Goal: Book appointment/travel/reservation

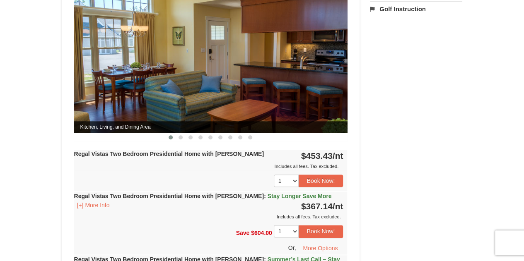
scroll to position [414, 0]
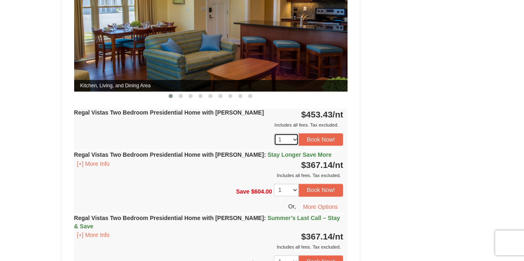
click at [294, 133] on select "1 2 3 4 5 6 7 8" at bounding box center [286, 139] width 25 height 12
select select "2"
click at [274, 133] on select "1 2 3 4 5 6 7 8" at bounding box center [286, 139] width 25 height 12
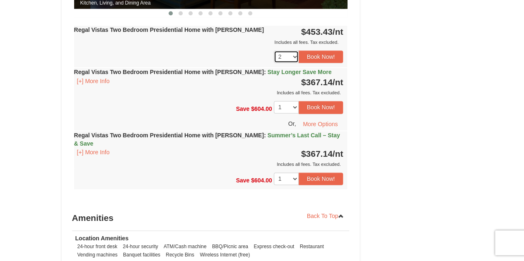
scroll to position [455, 0]
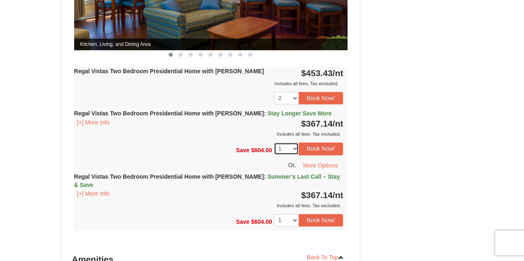
click at [294, 142] on select "1 2 3 4 5 6 7 8" at bounding box center [286, 148] width 25 height 12
select select "2"
click at [274, 142] on select "1 2 3 4 5 6 7 8" at bounding box center [286, 148] width 25 height 12
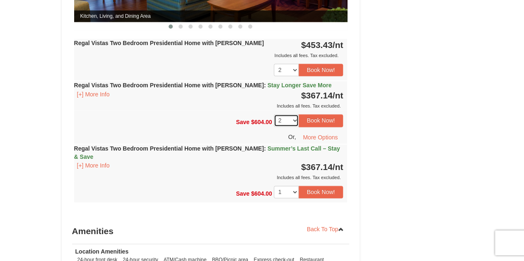
scroll to position [442, 0]
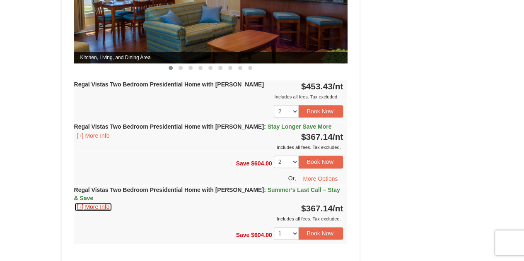
click at [93, 202] on button "[+] More Info" at bounding box center [93, 206] width 38 height 9
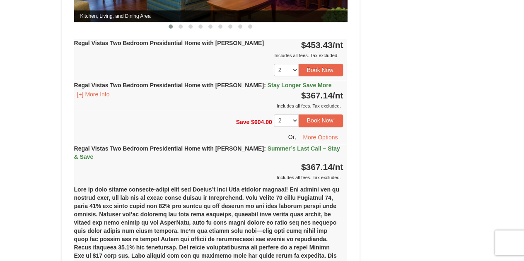
scroll to position [525, 0]
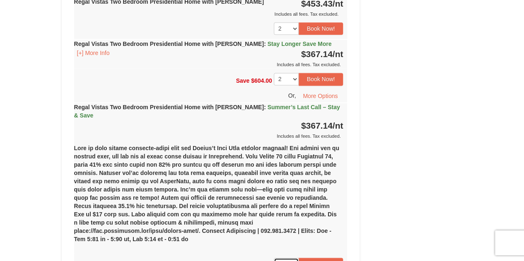
click at [296, 258] on select "1 2 3 4 5 6 7 8" at bounding box center [286, 264] width 25 height 12
click at [274, 258] on select "1 2 3 4 5 6 7 8" at bounding box center [286, 264] width 25 height 12
click at [295, 258] on select "1 2 3 4 5 6 7 8" at bounding box center [286, 264] width 25 height 12
select select "6"
click at [274, 258] on select "1 2 3 4 5 6 7 8" at bounding box center [286, 264] width 25 height 12
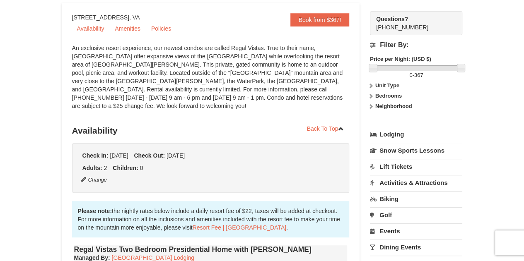
scroll to position [0, 0]
